Goal: Transaction & Acquisition: Obtain resource

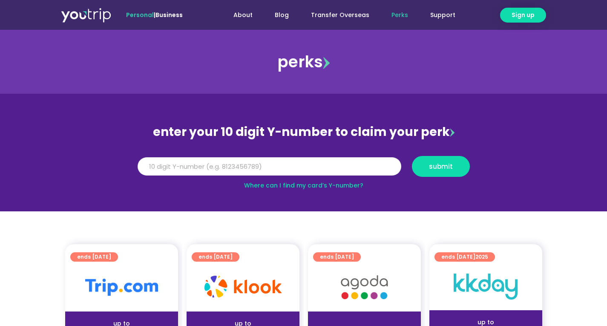
click at [302, 164] on input "Y Number" at bounding box center [268, 166] width 263 height 19
type input "8156223865"
click at [412, 156] on button "submit" at bounding box center [441, 166] width 58 height 21
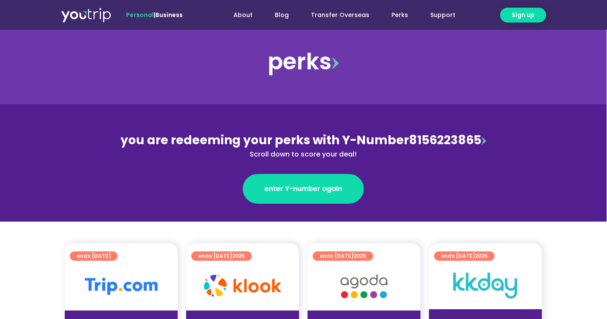
scroll to position [10, 0]
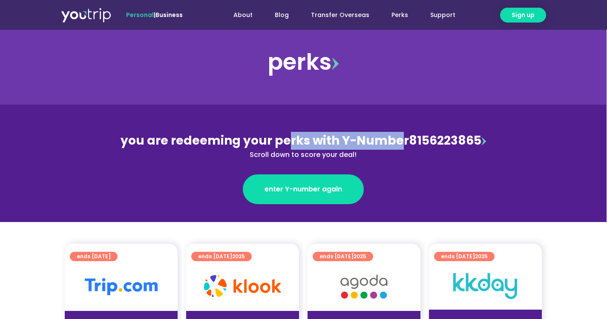
drag, startPoint x: 285, startPoint y: 143, endPoint x: 398, endPoint y: 144, distance: 113.2
click at [398, 144] on span "you are redeeming your perks with Y-Number" at bounding box center [264, 140] width 288 height 17
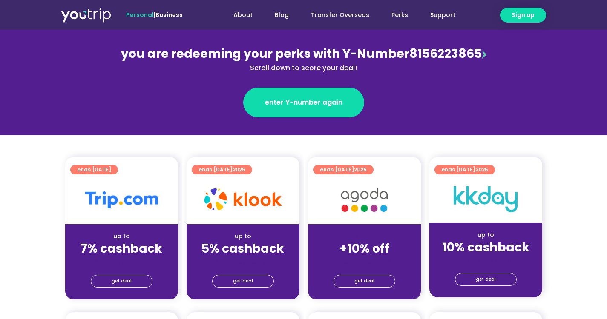
scroll to position [97, 0]
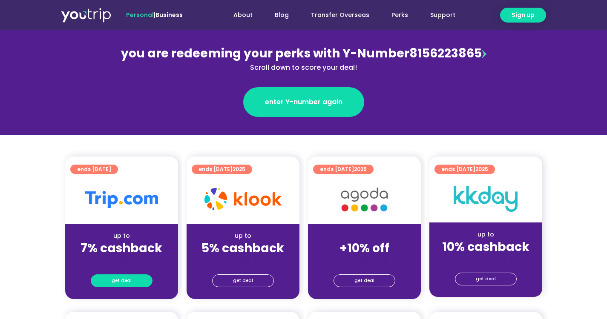
click at [128, 278] on span "get deal" at bounding box center [122, 281] width 20 height 12
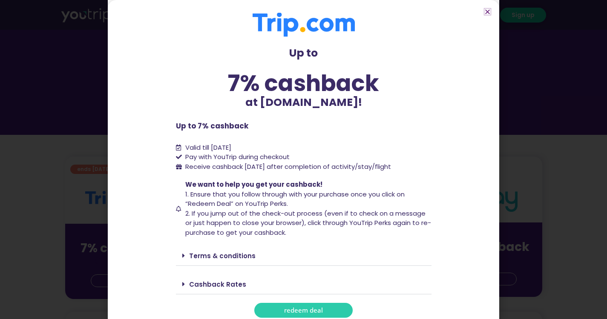
scroll to position [6, 0]
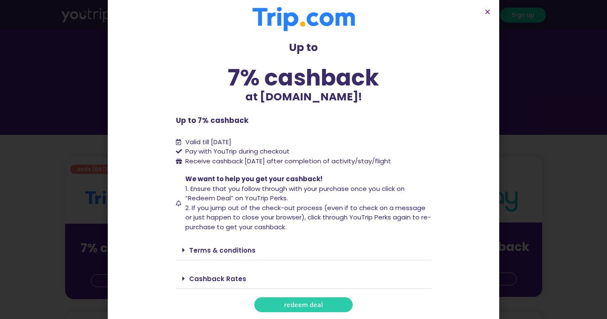
click at [316, 305] on span "redeem deal" at bounding box center [303, 305] width 39 height 6
